Goal: Task Accomplishment & Management: Use online tool/utility

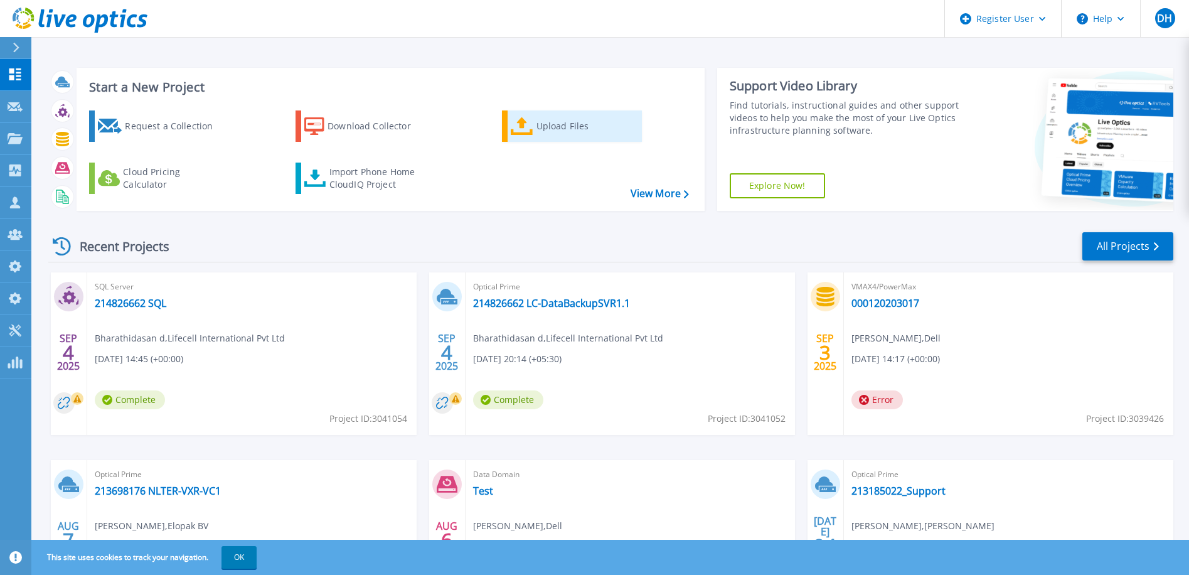
click at [547, 127] on div "Upload Files" at bounding box center [586, 126] width 100 height 25
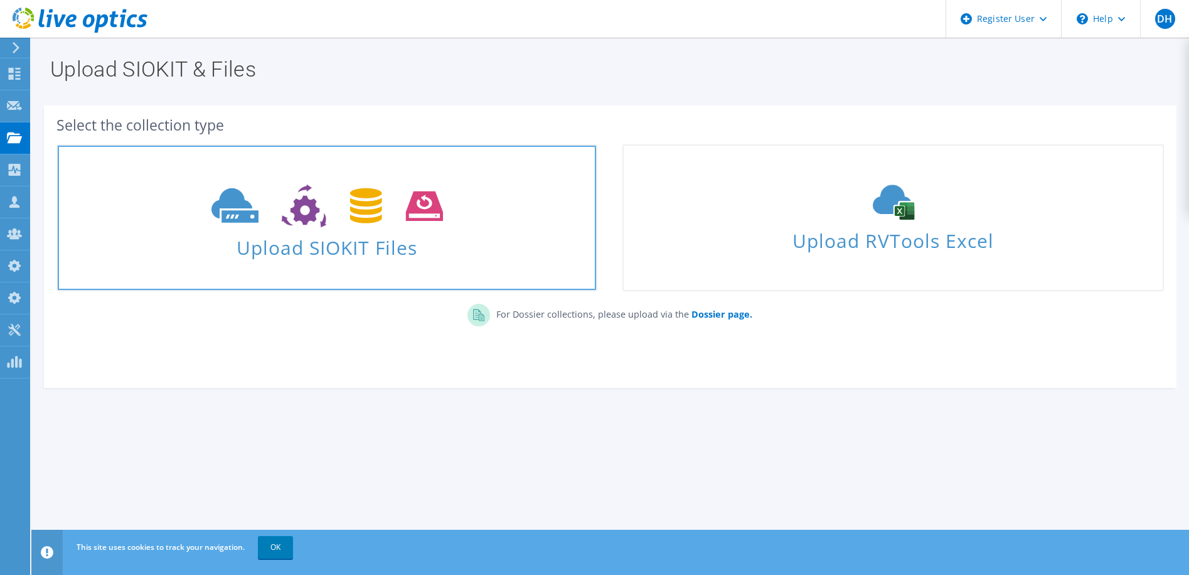
click at [488, 238] on span "Upload SIOKIT Files" at bounding box center [327, 243] width 538 height 27
